Goal: Transaction & Acquisition: Purchase product/service

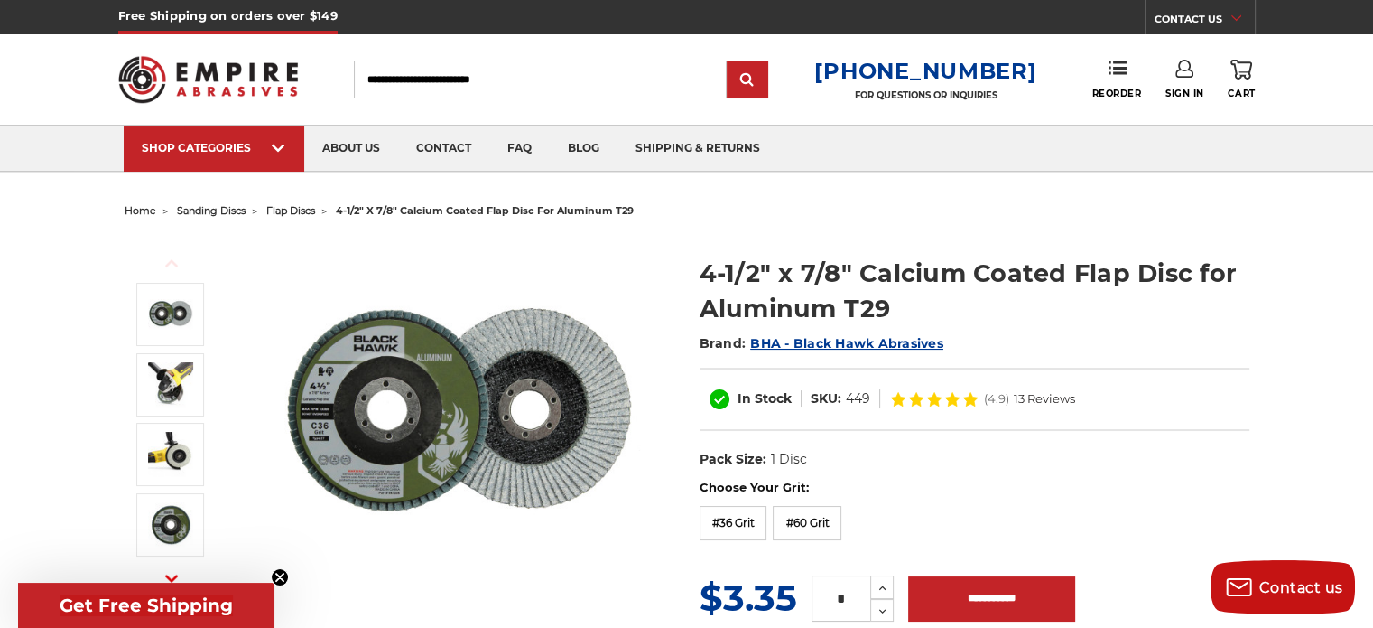
click at [283, 208] on span "flap discs" at bounding box center [290, 210] width 49 height 13
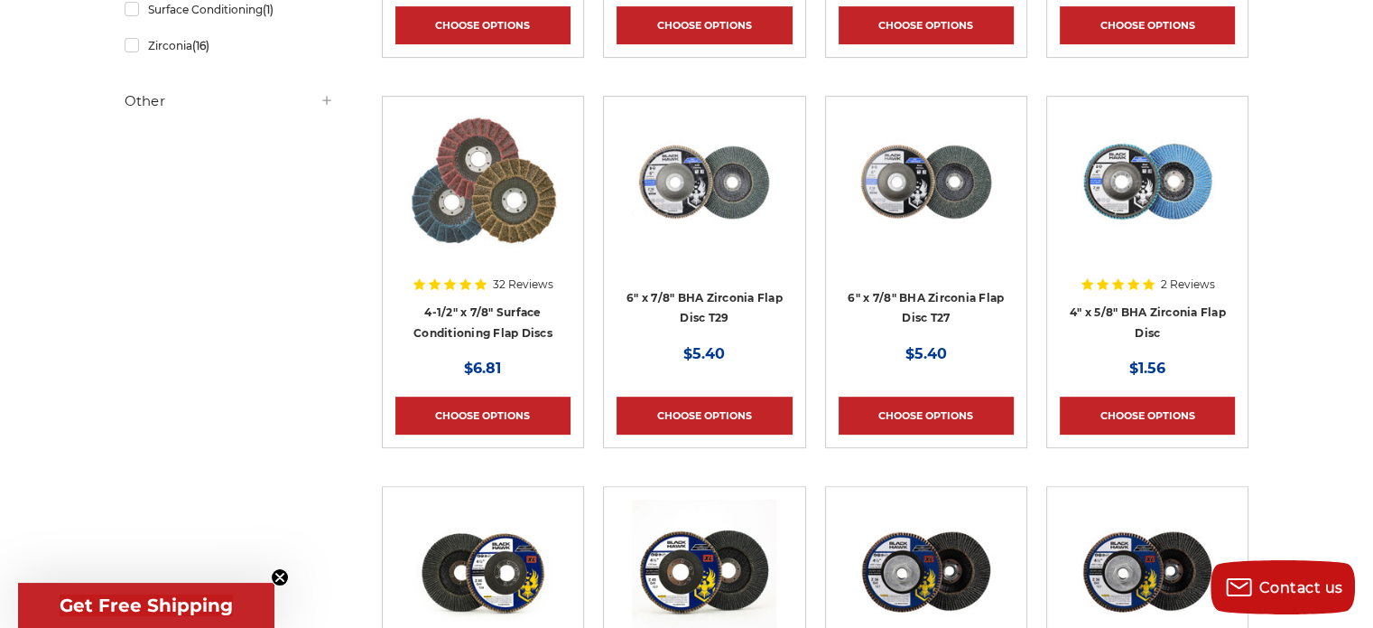
scroll to position [696, 0]
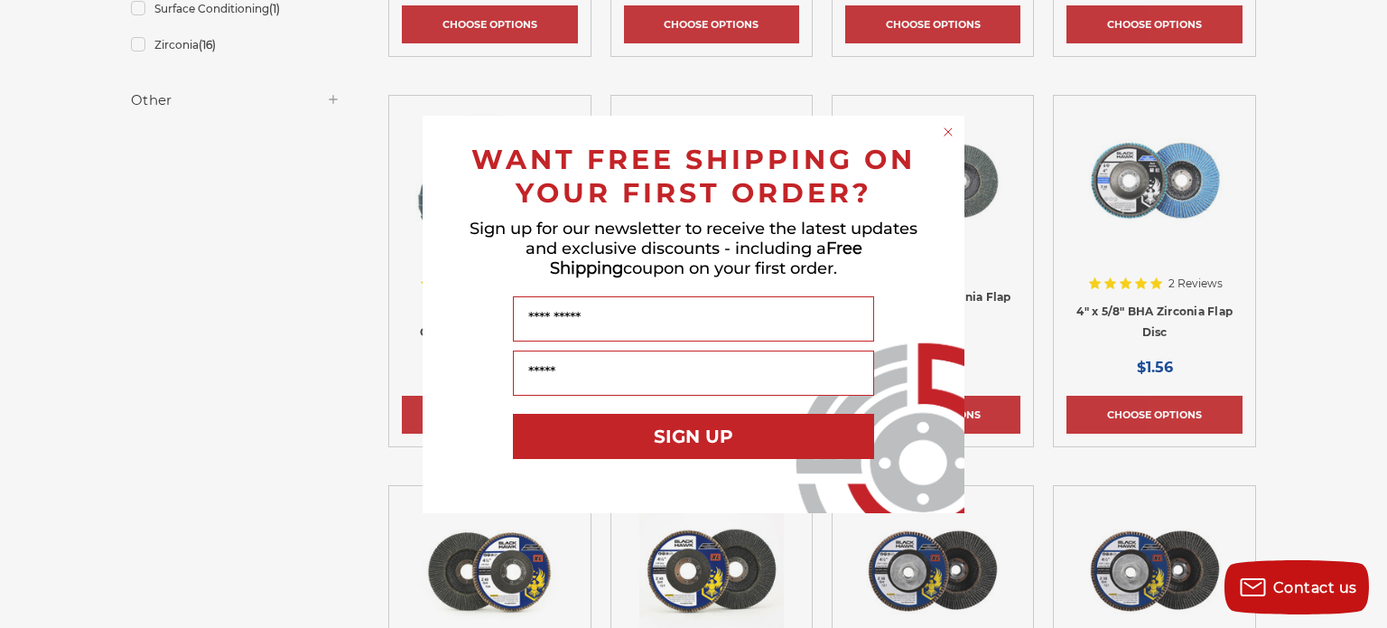
click at [949, 131] on icon "Close dialog" at bounding box center [948, 131] width 7 height 7
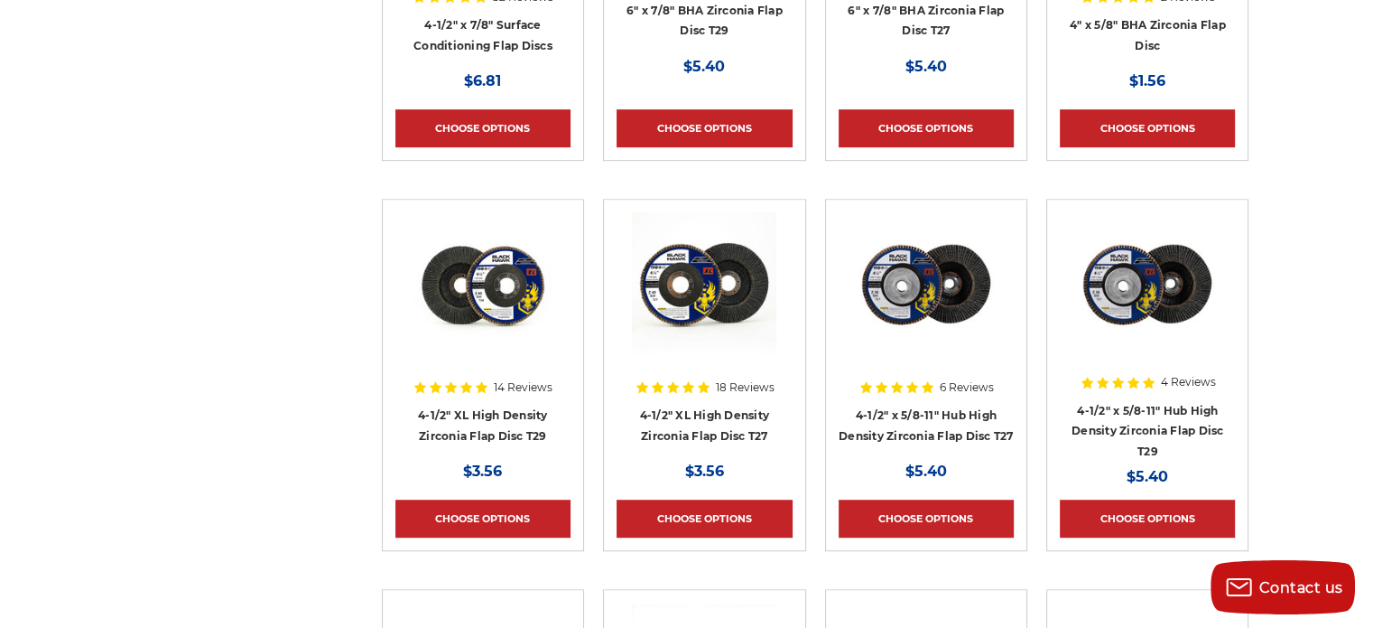
scroll to position [982, 0]
click at [480, 411] on link "4-1/2" XL High Density Zirconia Flap Disc T29" at bounding box center [483, 425] width 130 height 34
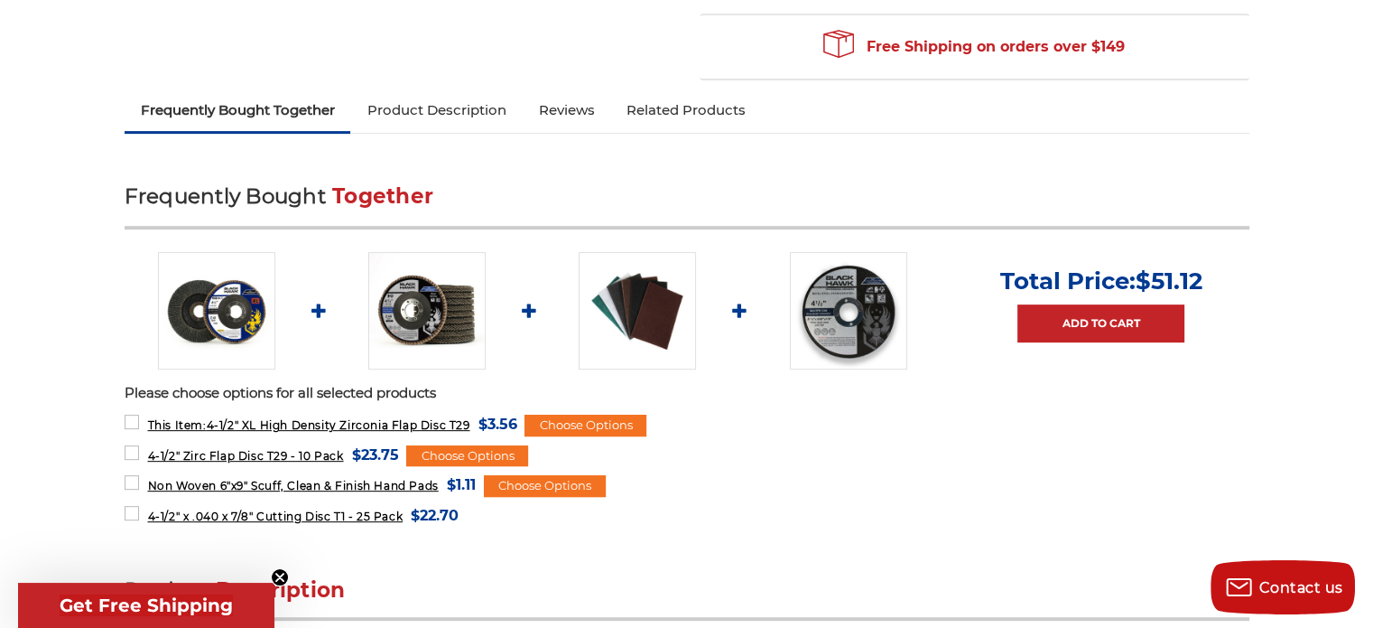
scroll to position [631, 0]
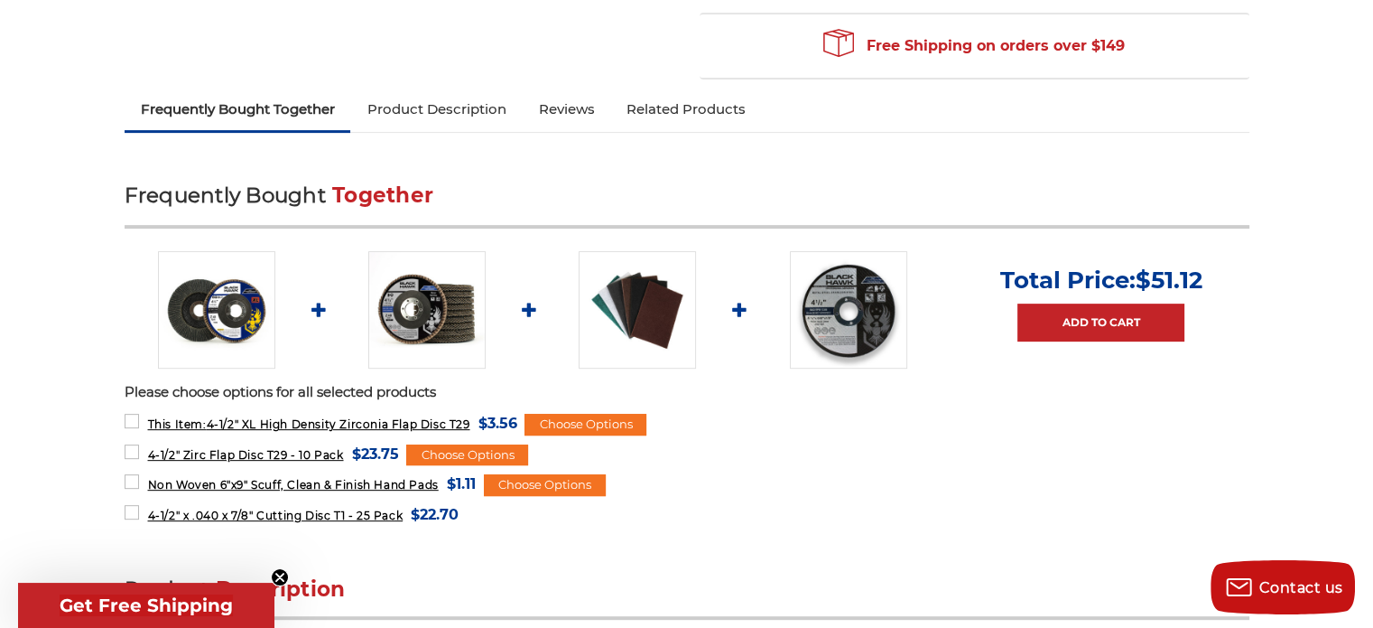
click at [441, 300] on img at bounding box center [426, 309] width 117 height 117
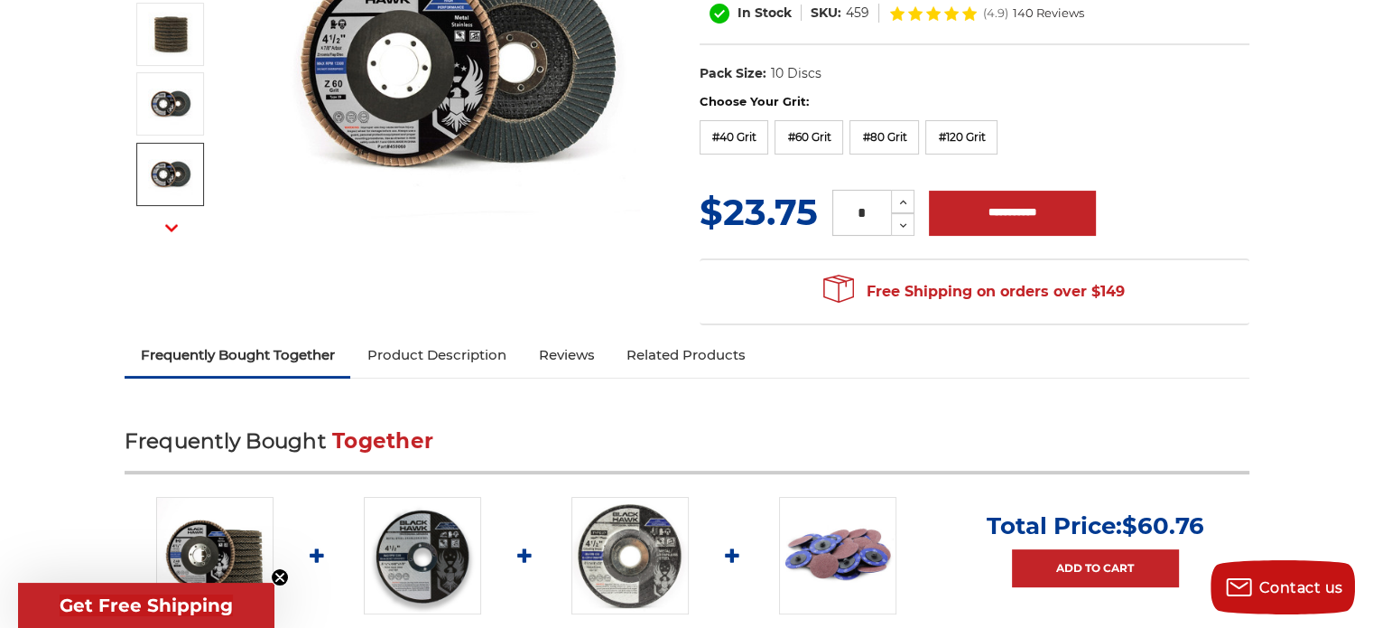
scroll to position [351, 0]
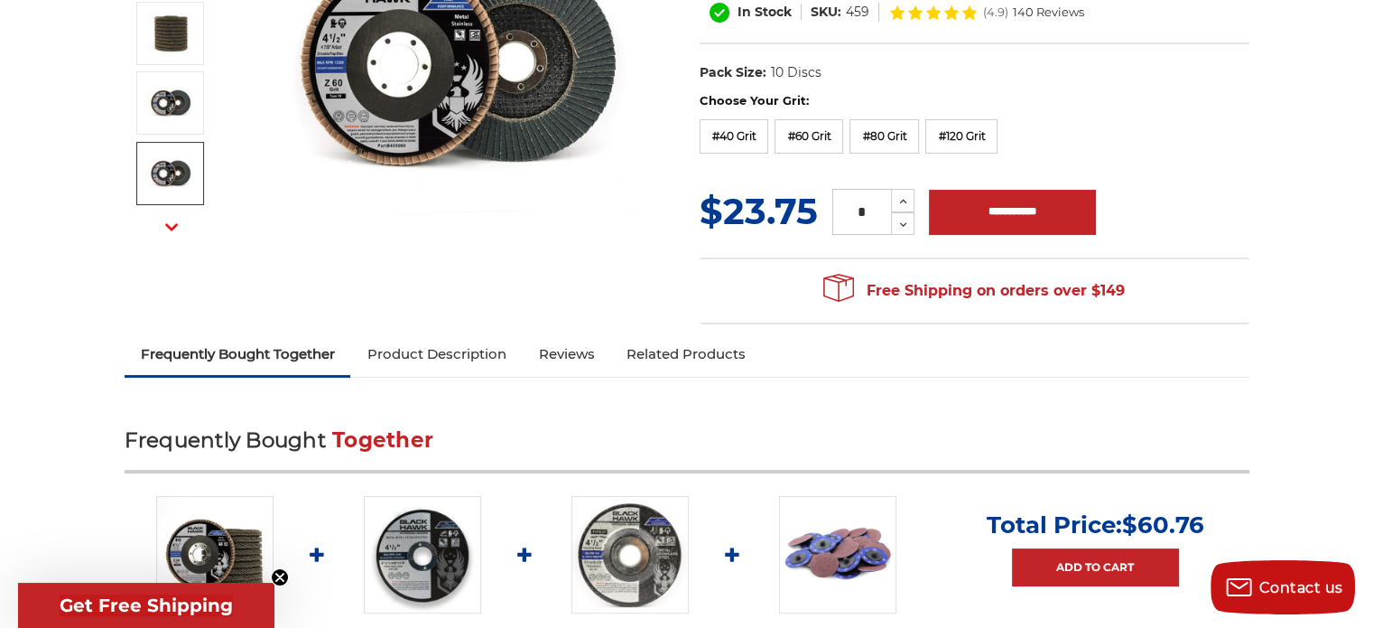
click at [436, 356] on link "Product Description" at bounding box center [436, 354] width 172 height 40
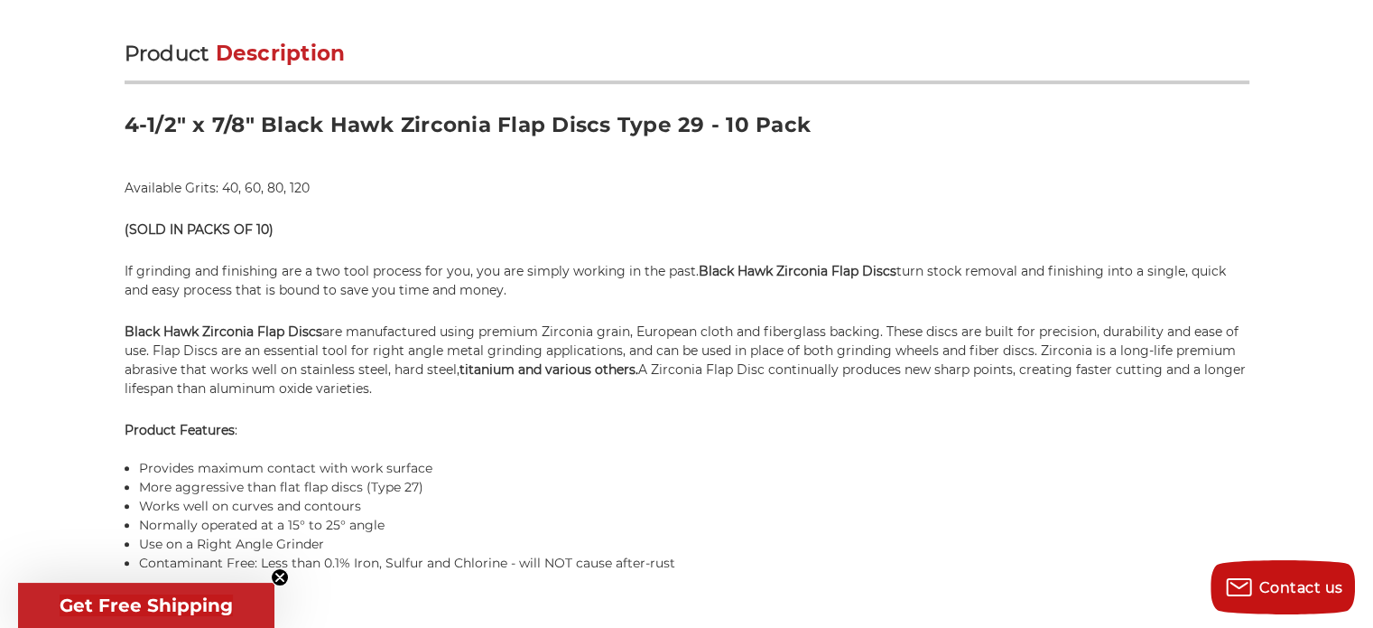
scroll to position [1144, 0]
